Goal: Task Accomplishment & Management: Use online tool/utility

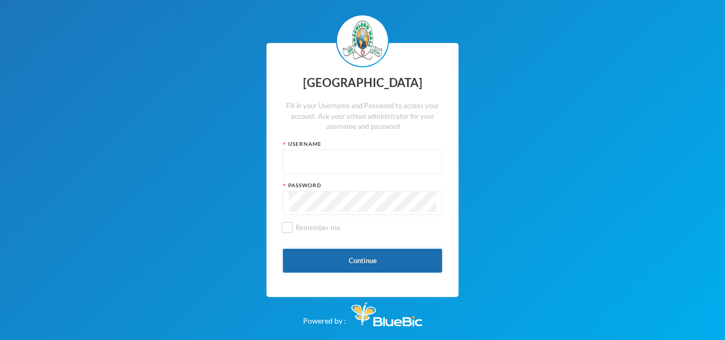
type input "glh23es30"
click at [332, 265] on button "Continue" at bounding box center [362, 261] width 159 height 24
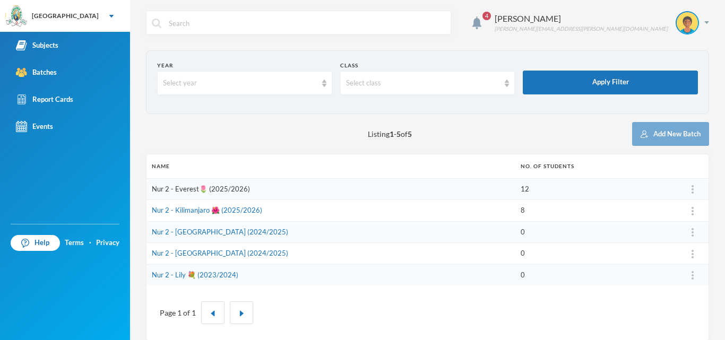
click at [217, 190] on link "Nur 2 - Everest🌷 (2025/2026)" at bounding box center [201, 189] width 98 height 8
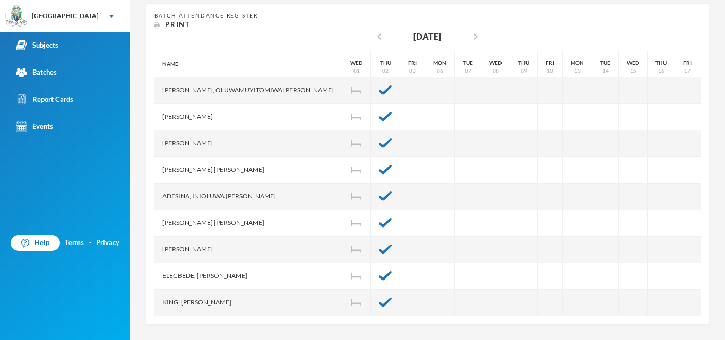
scroll to position [208, 0]
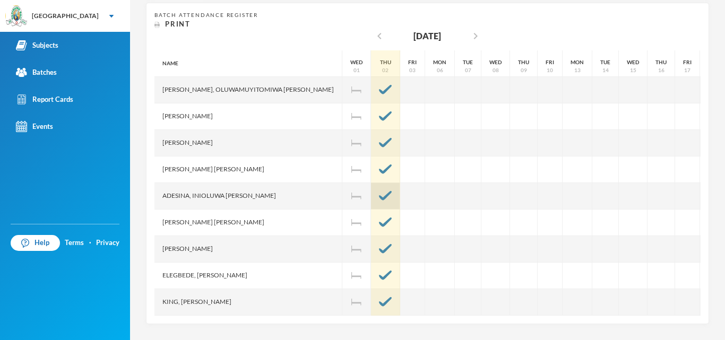
click at [371, 202] on div at bounding box center [385, 196] width 29 height 27
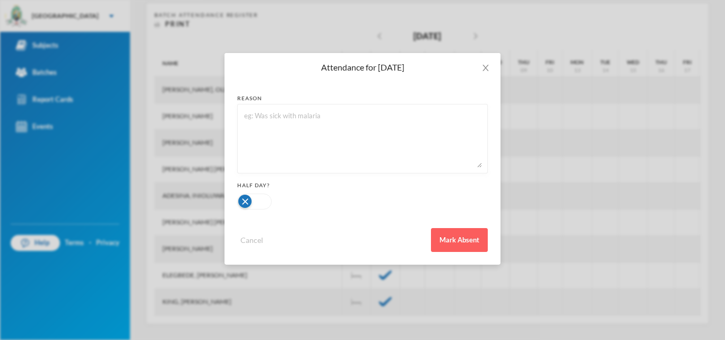
click at [469, 194] on div at bounding box center [362, 201] width 251 height 21
click at [485, 70] on icon "icon: close" at bounding box center [486, 68] width 8 height 8
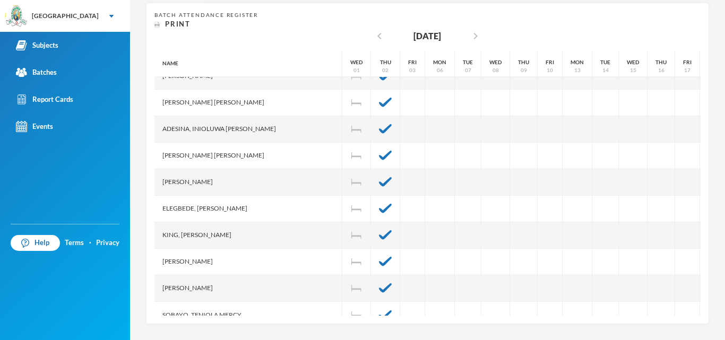
scroll to position [88, 0]
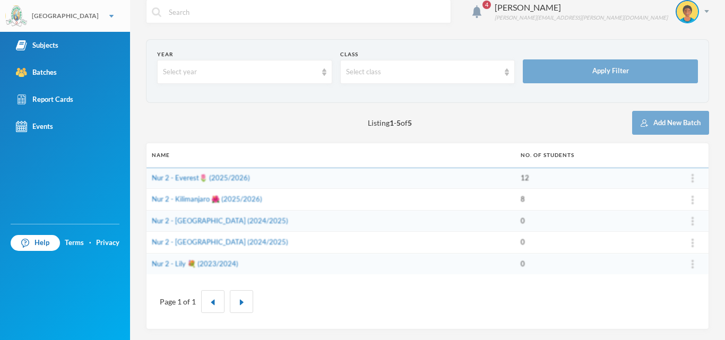
scroll to position [11, 0]
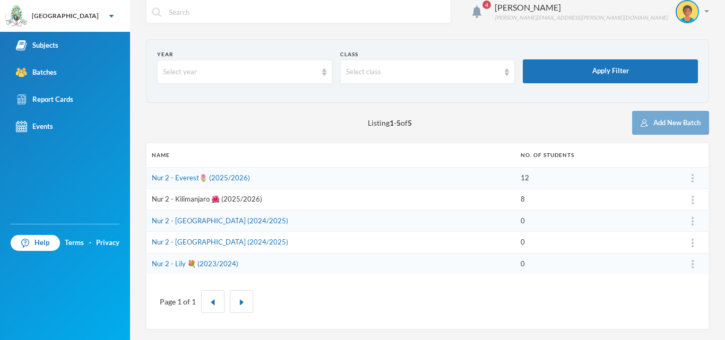
click at [168, 196] on link "Nur 2 - Kilimanjaro 🌺 (2025/2026)" at bounding box center [207, 199] width 110 height 8
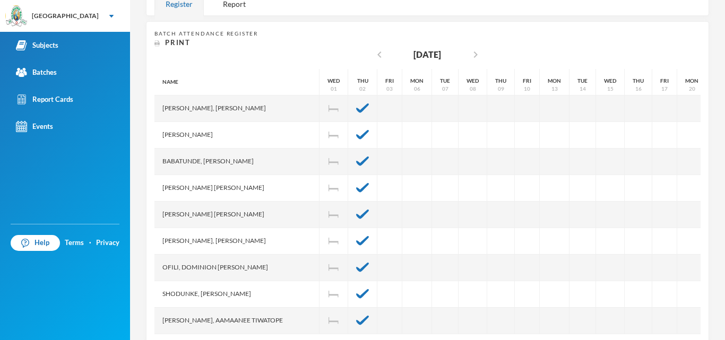
scroll to position [208, 0]
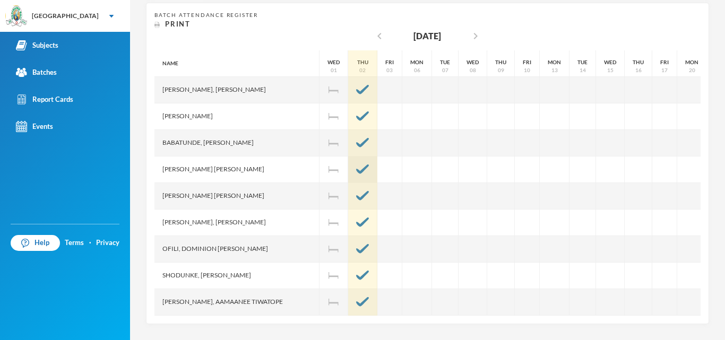
click at [356, 169] on img at bounding box center [362, 170] width 13 height 10
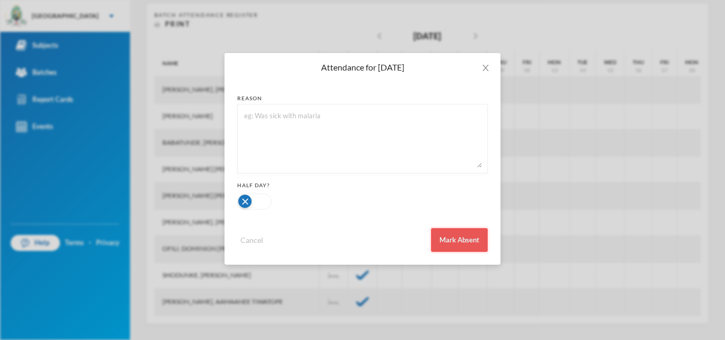
click at [442, 237] on button "Mark Absent" at bounding box center [459, 240] width 57 height 24
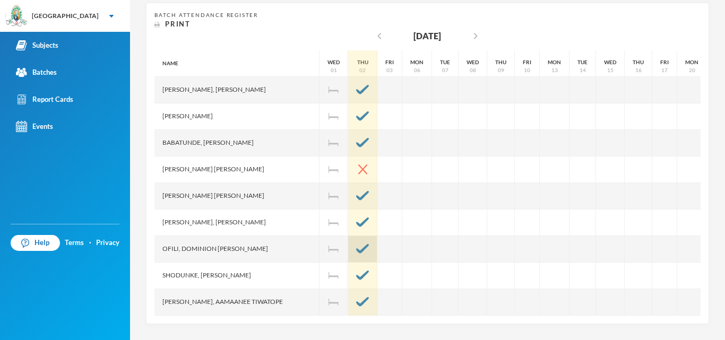
click at [356, 246] on img at bounding box center [362, 249] width 13 height 10
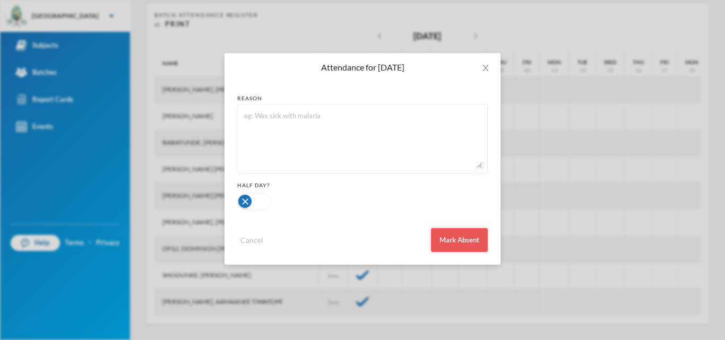
click at [470, 235] on button "Mark Absent" at bounding box center [459, 240] width 57 height 24
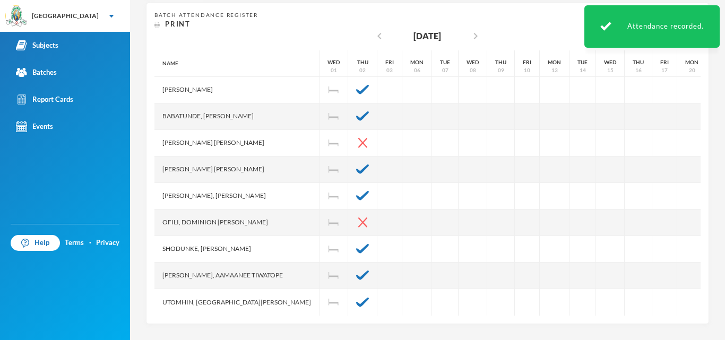
scroll to position [35, 0]
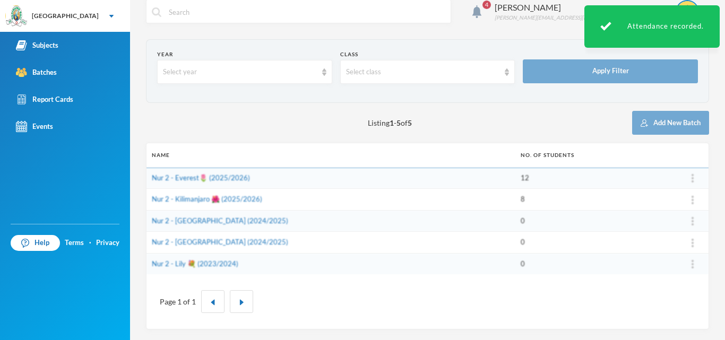
scroll to position [11, 0]
